Goal: Task Accomplishment & Management: Manage account settings

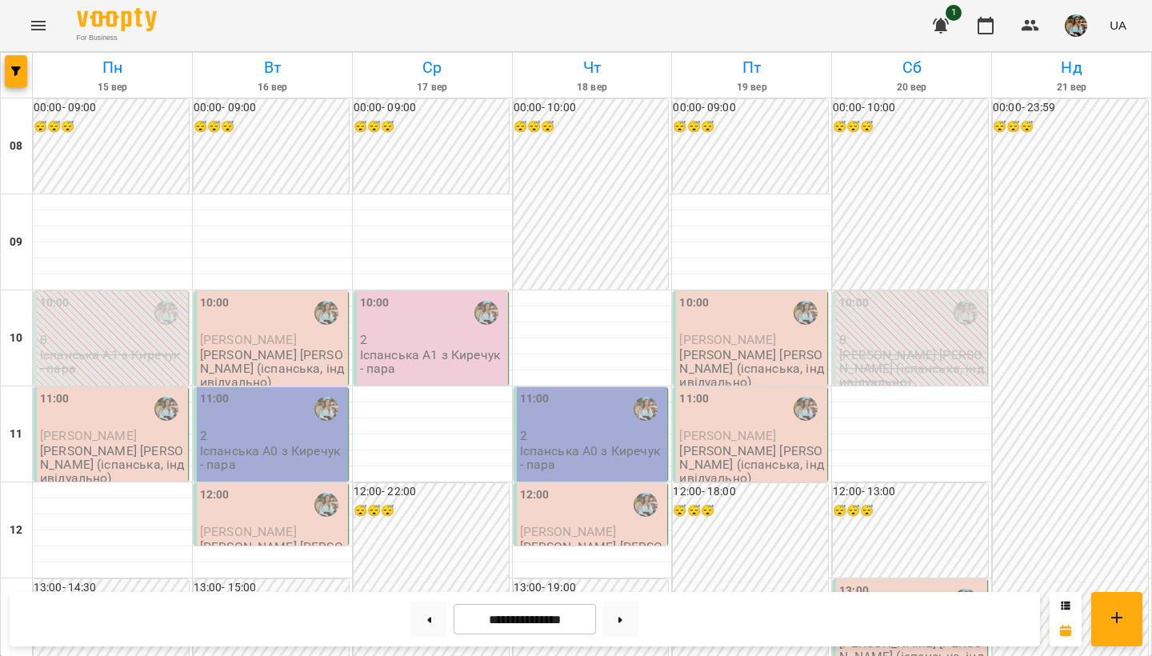
click at [119, 435] on span "[PERSON_NAME]" at bounding box center [88, 435] width 97 height 15
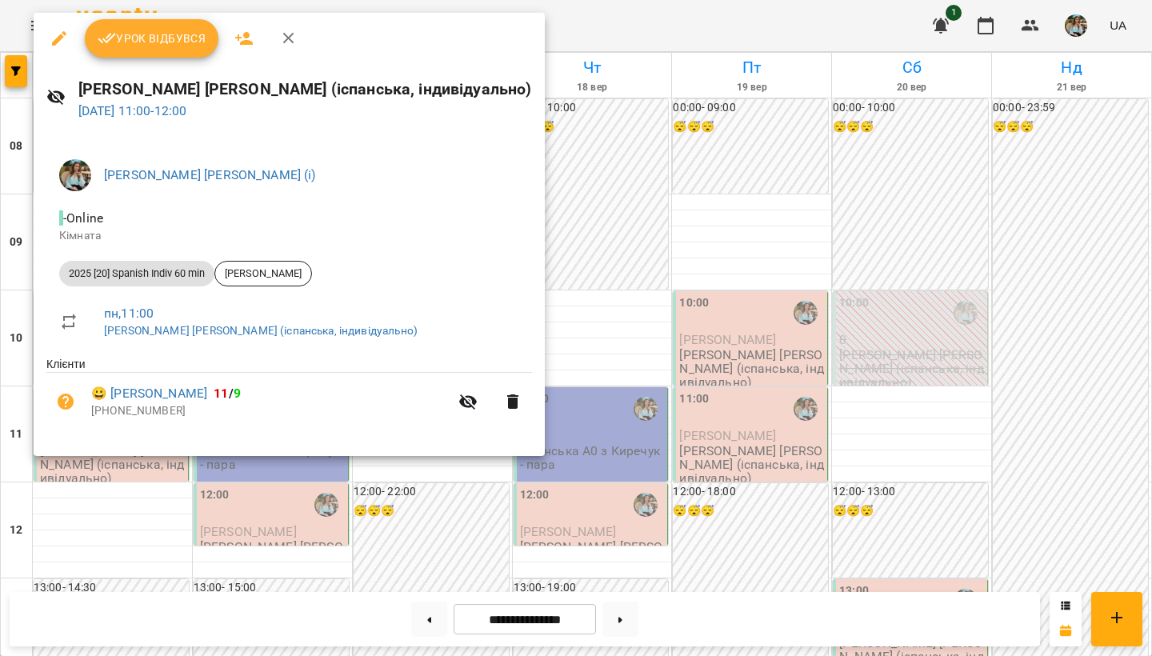
click at [116, 497] on div at bounding box center [576, 328] width 1152 height 656
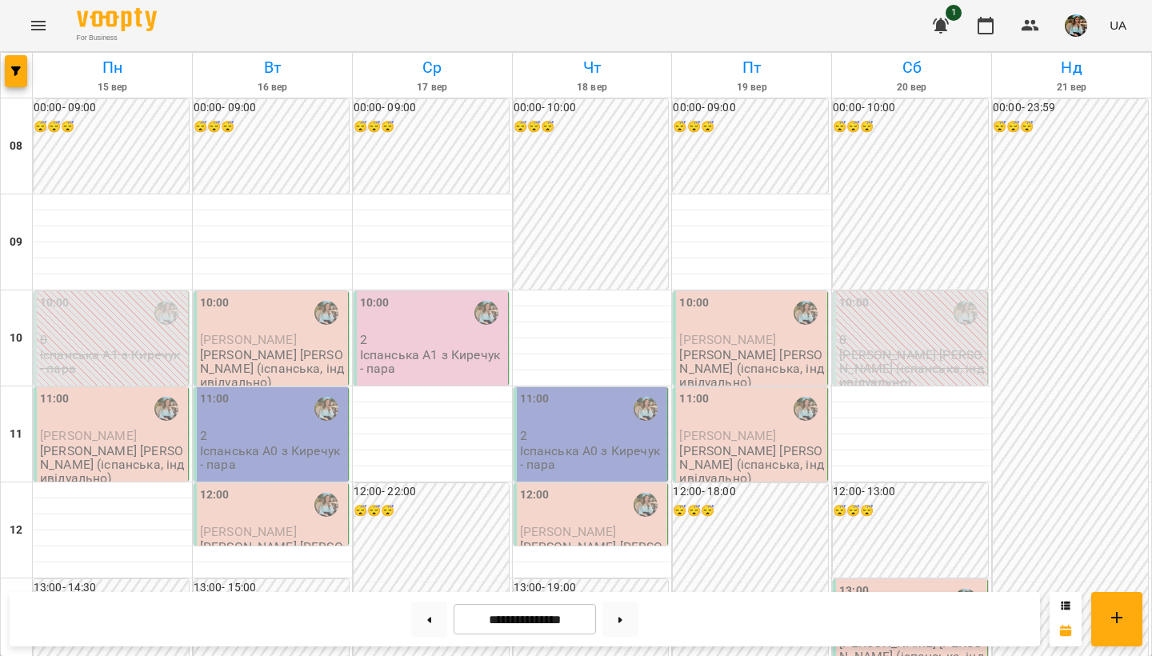
click at [1080, 30] on img "button" at bounding box center [1076, 25] width 22 height 22
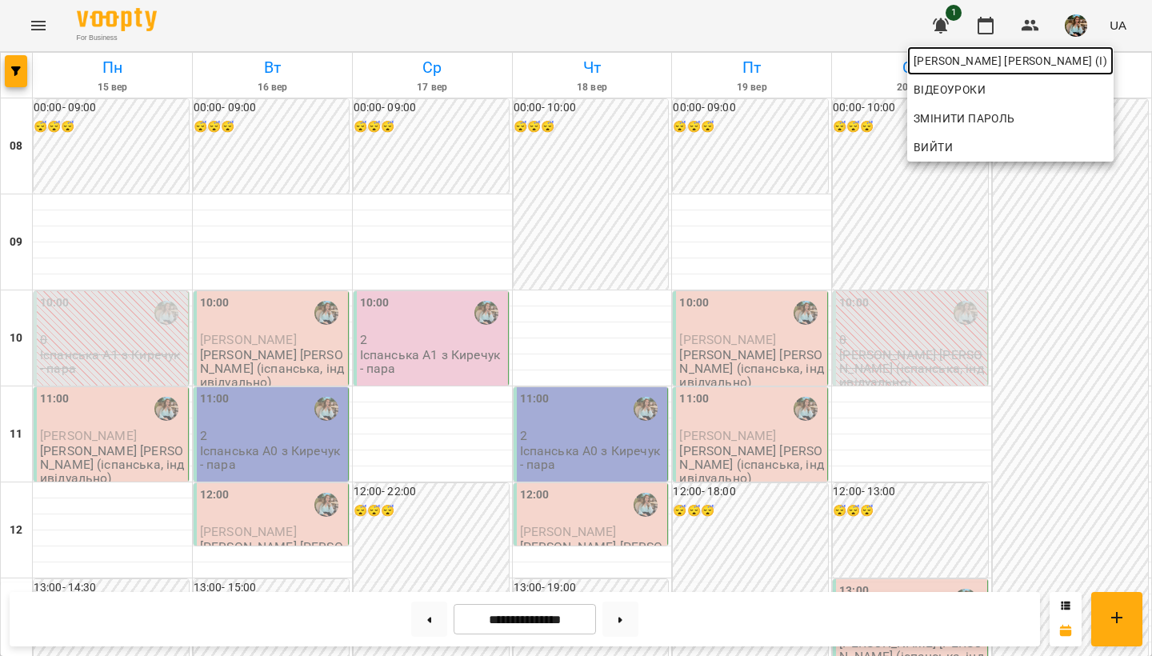
click at [1062, 59] on span "[PERSON_NAME] [PERSON_NAME] (і)" at bounding box center [1010, 60] width 194 height 19
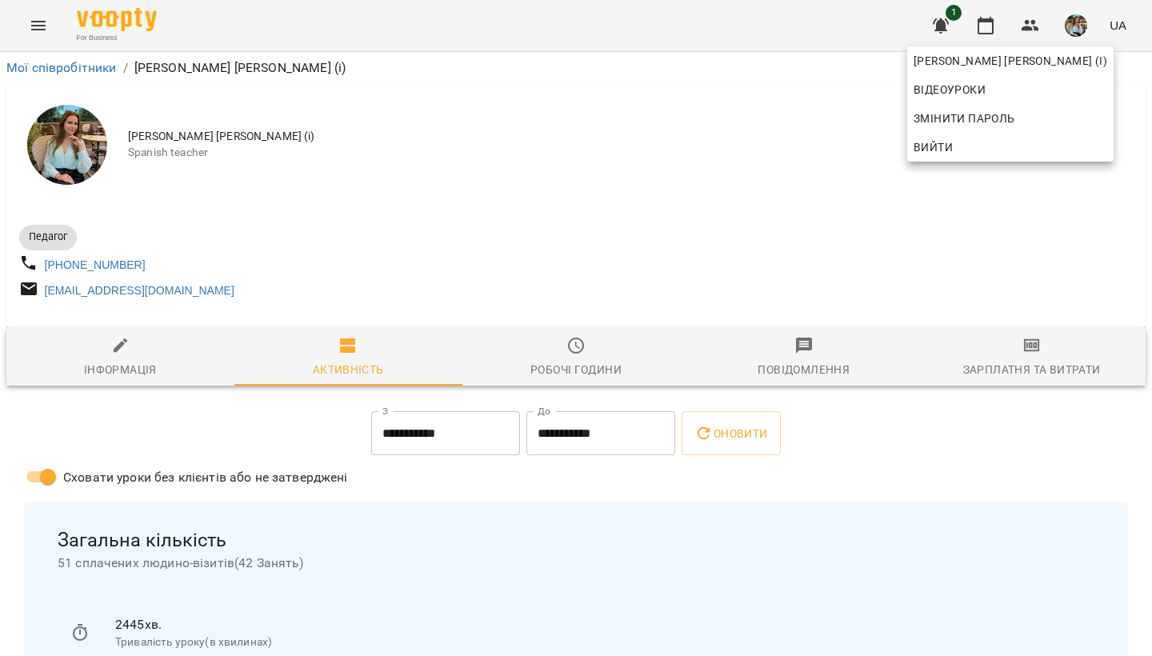
click at [615, 249] on div at bounding box center [576, 328] width 1152 height 656
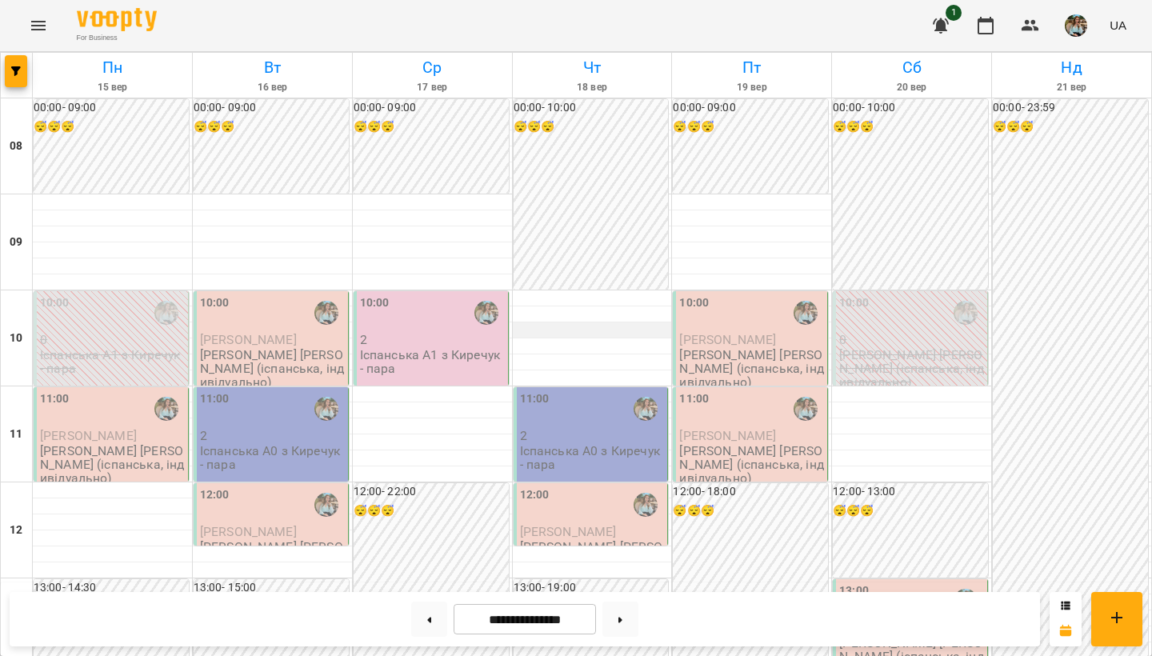
scroll to position [953, 0]
click at [420, 560] on button at bounding box center [429, 618] width 36 height 35
type input "**********"
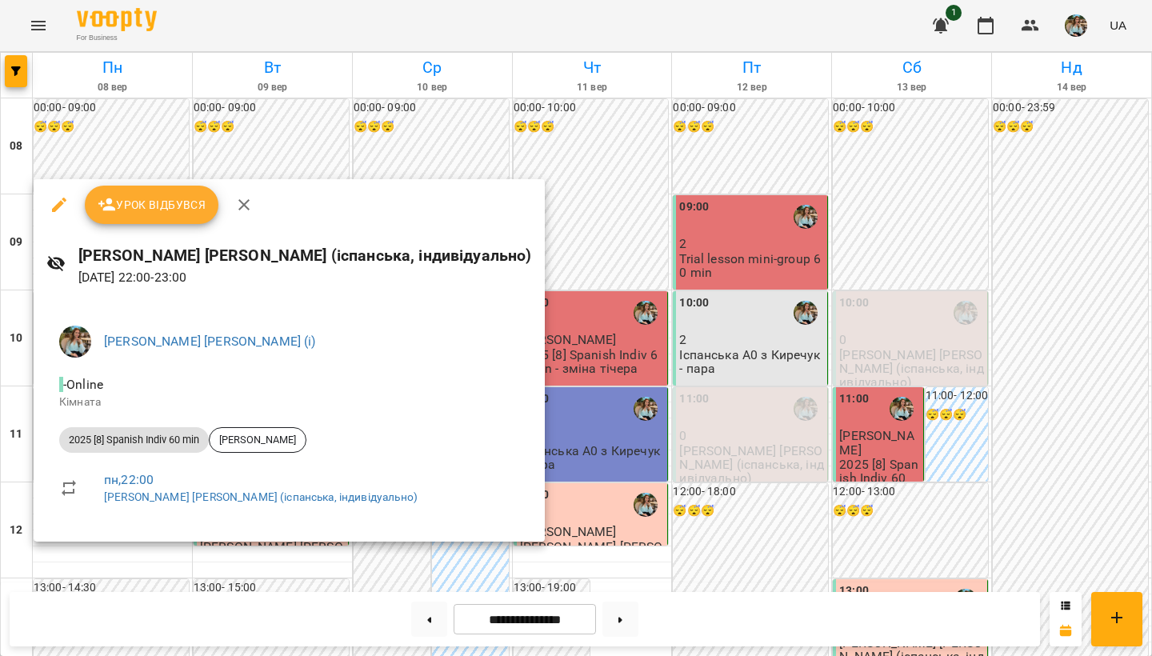
click at [330, 139] on div at bounding box center [576, 328] width 1152 height 656
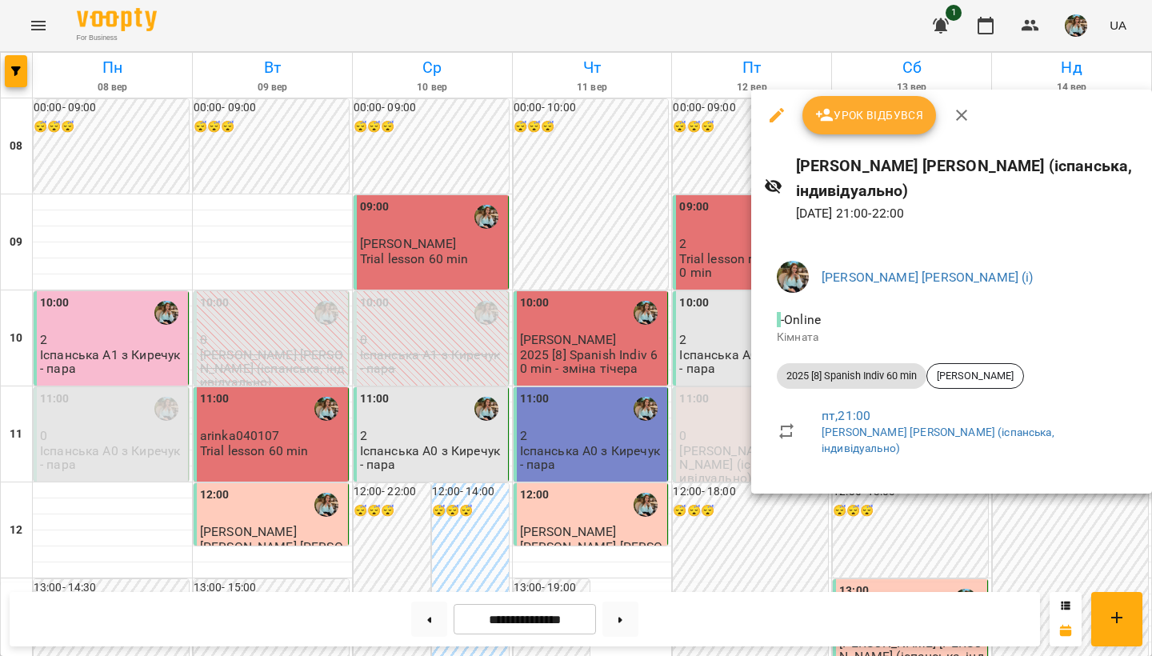
click at [59, 506] on div at bounding box center [576, 328] width 1152 height 656
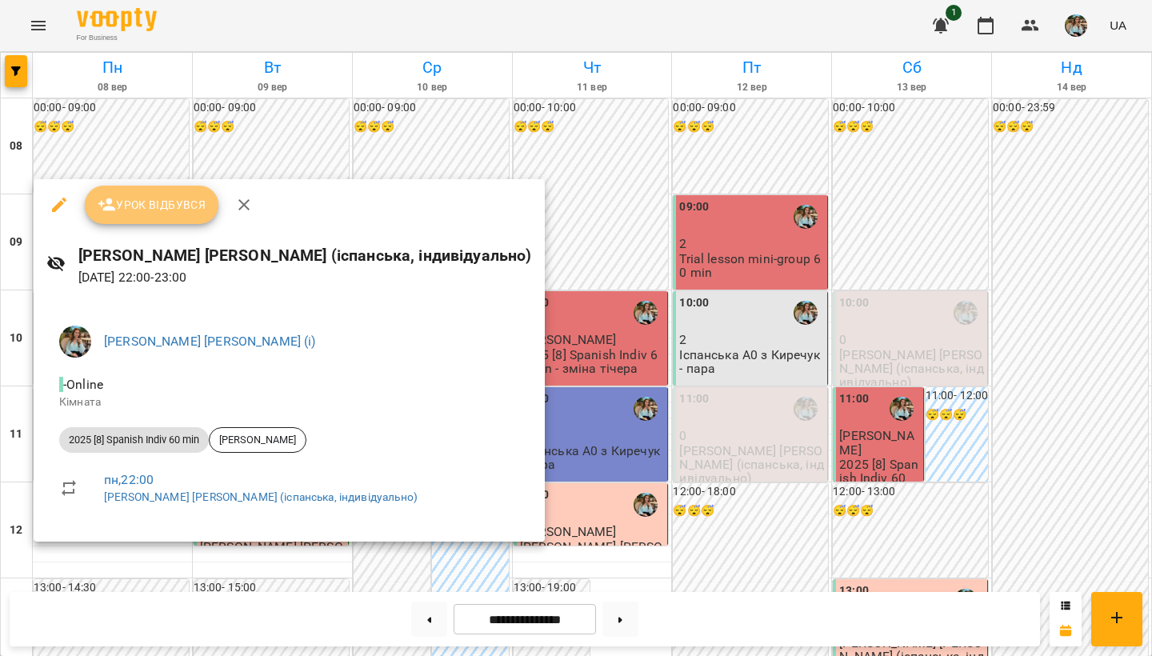
click at [127, 208] on span "Урок відбувся" at bounding box center [152, 204] width 109 height 19
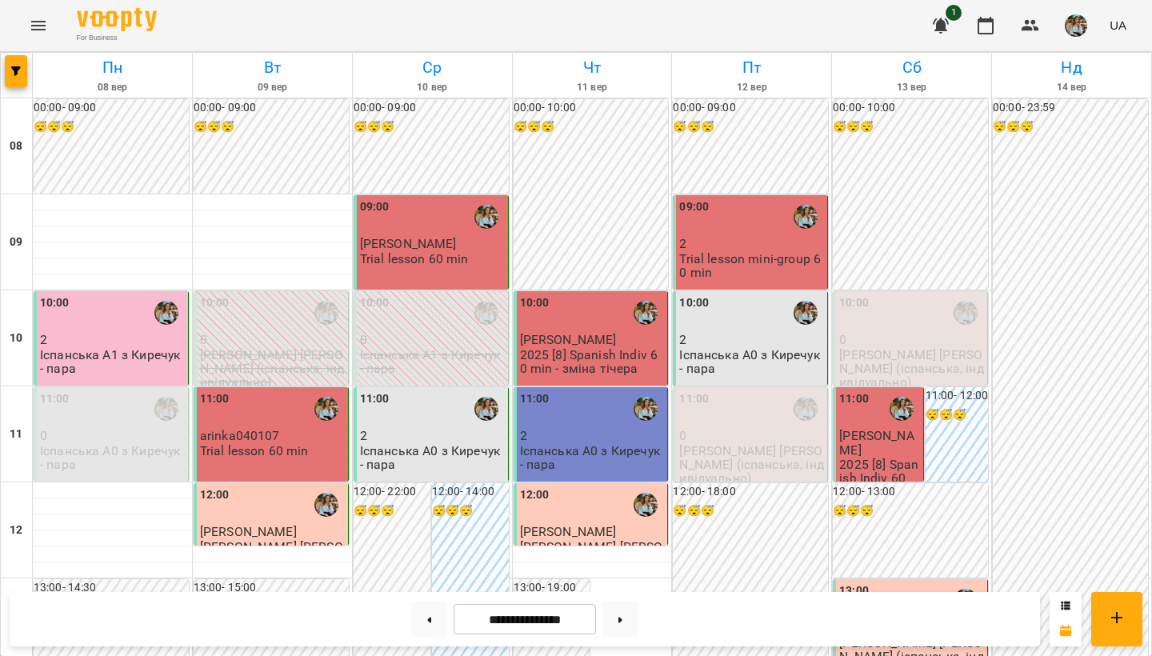
scroll to position [953, 0]
click at [419, 560] on button at bounding box center [429, 618] width 36 height 35
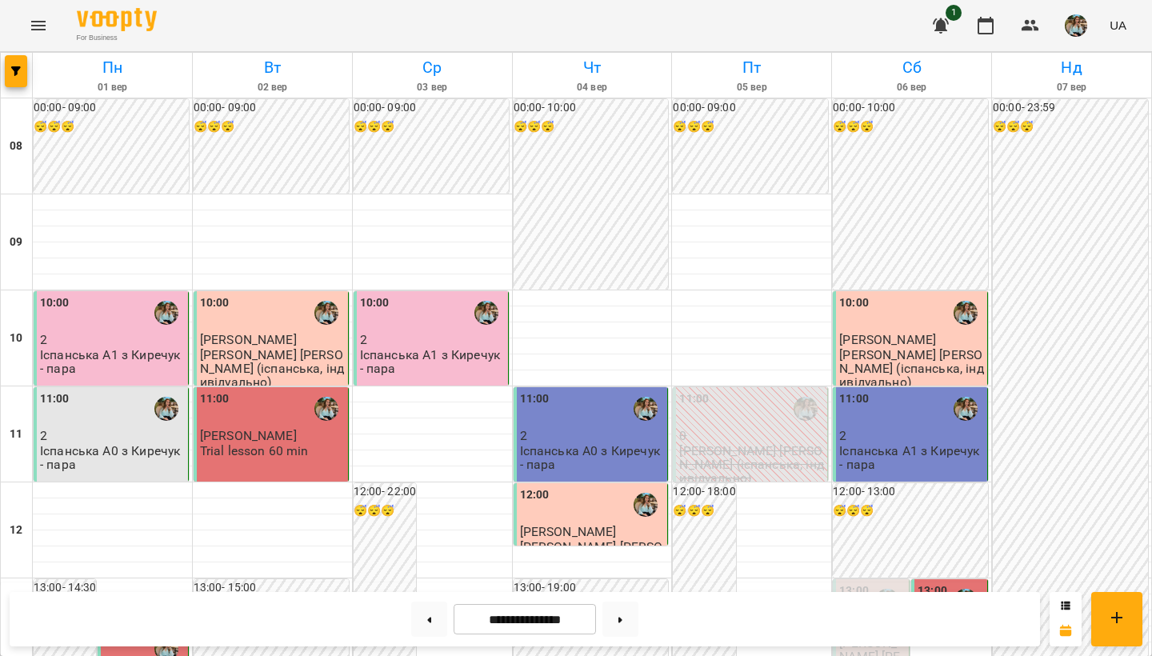
scroll to position [907, 0]
click at [625, 560] on button at bounding box center [620, 618] width 36 height 35
type input "**********"
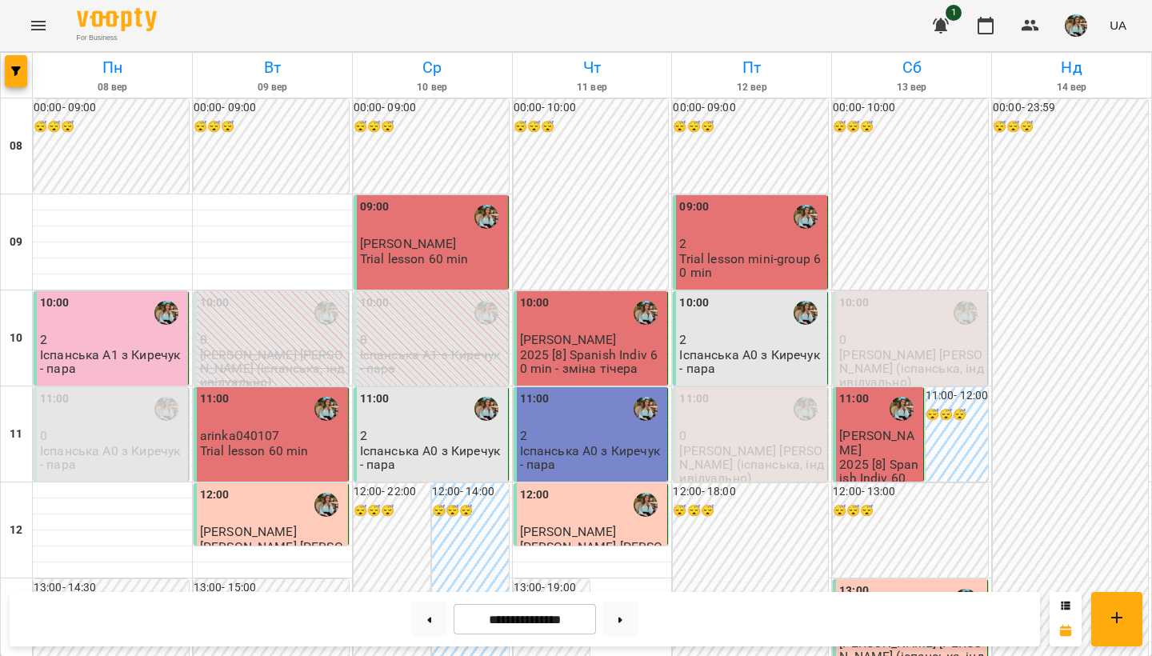
scroll to position [703, 0]
click at [1064, 34] on button "button" at bounding box center [1076, 26] width 42 height 42
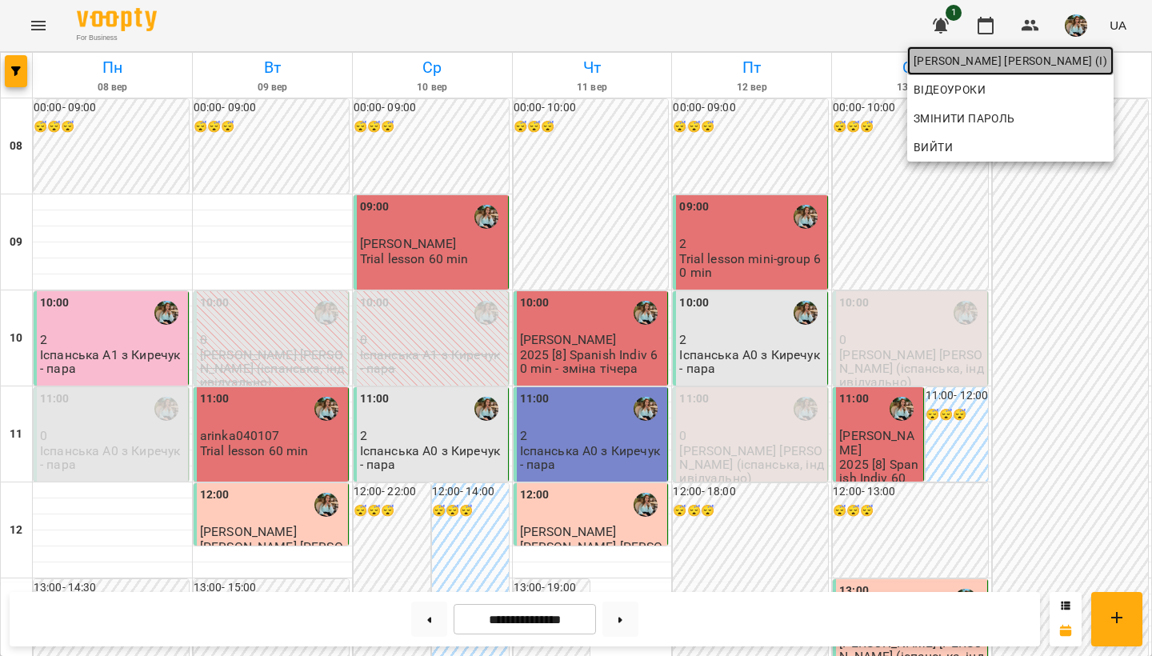
click at [1056, 64] on span "[PERSON_NAME] [PERSON_NAME] (і)" at bounding box center [1010, 60] width 194 height 19
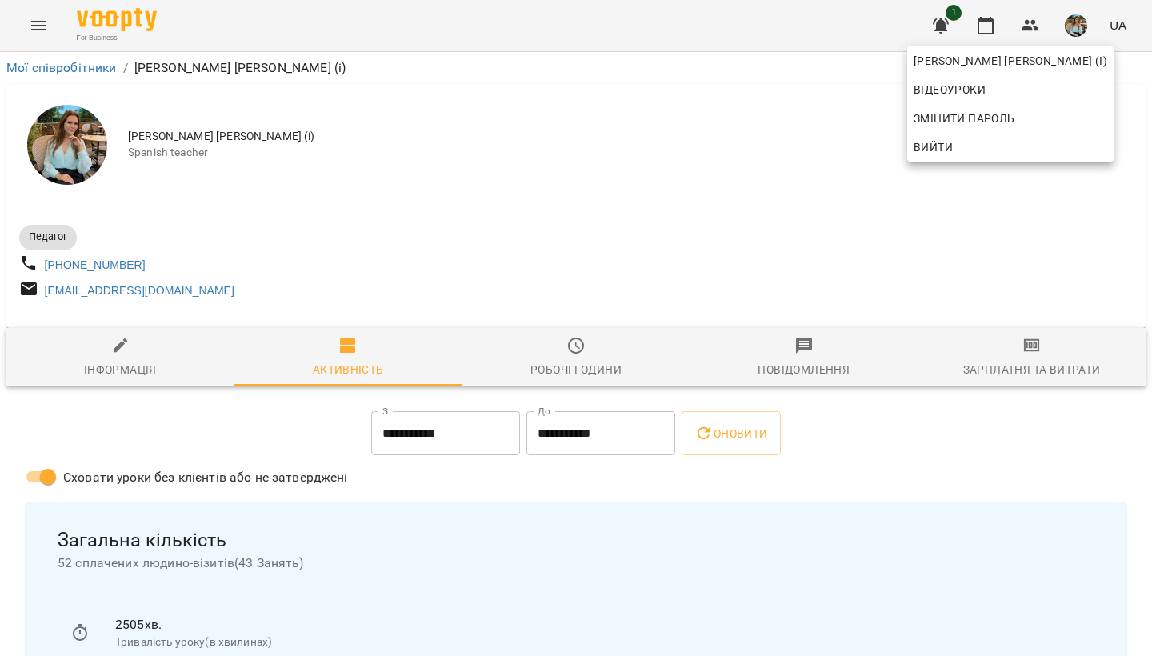
click at [488, 208] on div at bounding box center [576, 328] width 1152 height 656
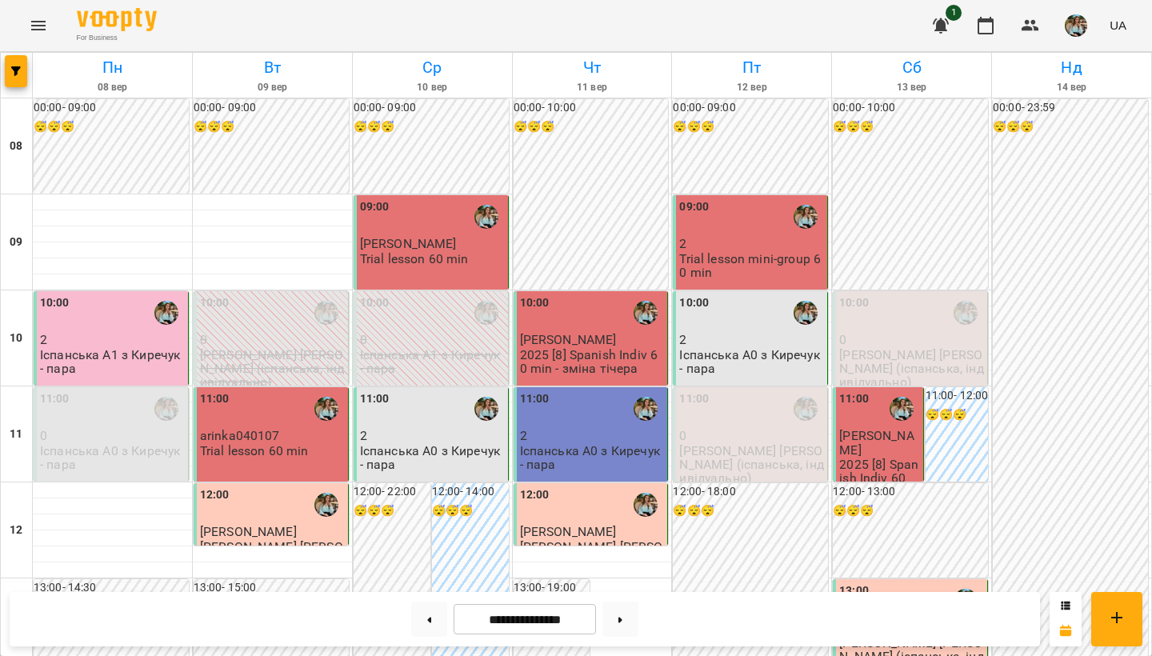
scroll to position [953, 0]
click at [623, 560] on button at bounding box center [620, 618] width 36 height 35
type input "**********"
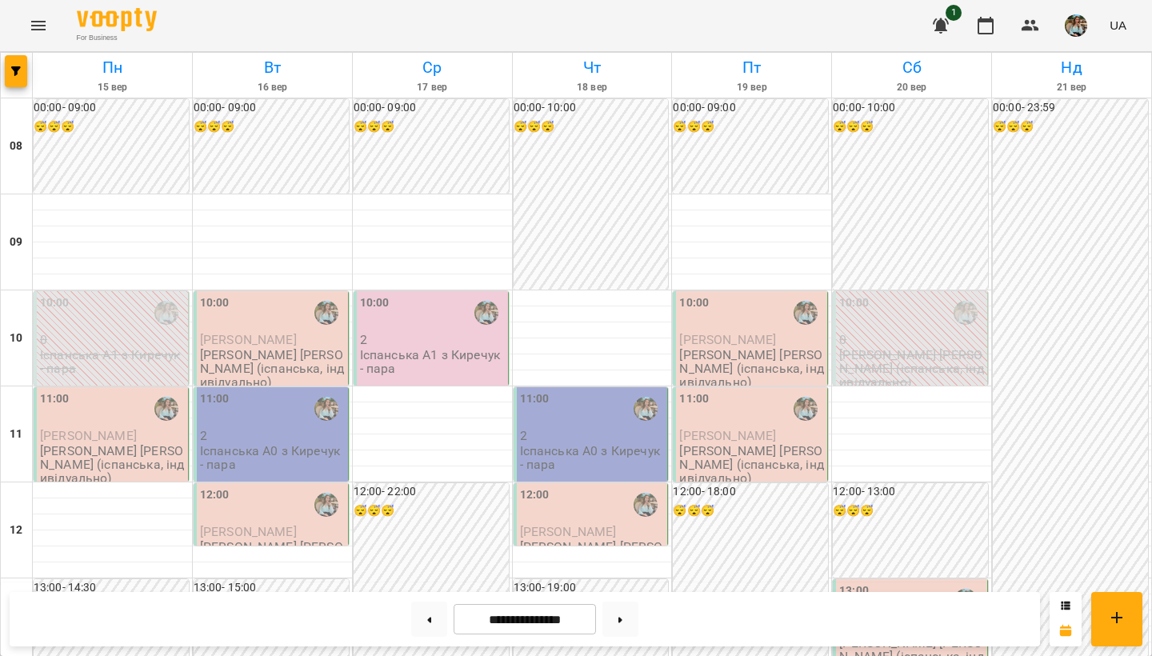
scroll to position [0, 0]
click at [1089, 26] on button "button" at bounding box center [1076, 26] width 42 height 42
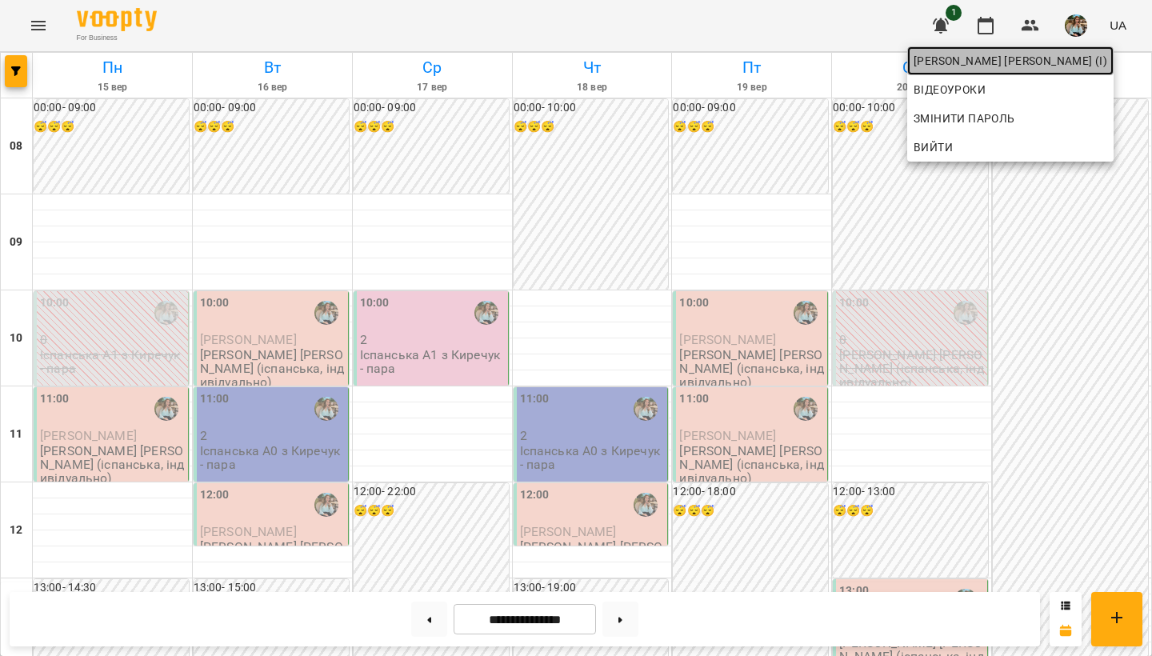
click at [1034, 63] on span "[PERSON_NAME] [PERSON_NAME] (і)" at bounding box center [1010, 60] width 194 height 19
